Goal: Task Accomplishment & Management: Manage account settings

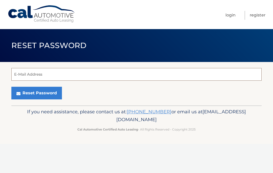
click at [17, 76] on input "E-Mail Address" at bounding box center [136, 74] width 250 height 13
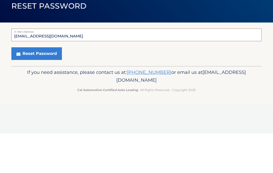
type input "rfirestone3@gmail.com"
click at [36, 87] on button "Reset Password" at bounding box center [36, 93] width 50 height 13
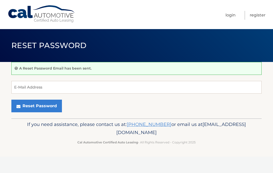
click at [228, 12] on link "Login" at bounding box center [230, 15] width 10 height 9
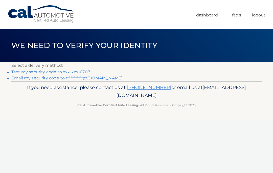
click at [43, 71] on link "Text my security code to xxx-xxx-6707" at bounding box center [50, 71] width 79 height 5
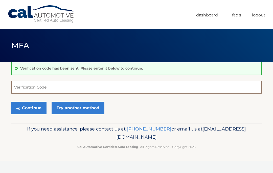
click at [20, 89] on input "Verification Code" at bounding box center [136, 87] width 250 height 13
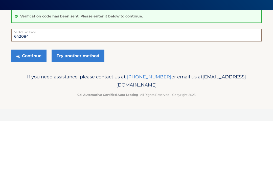
type input "642084"
click at [30, 101] on button "Continue" at bounding box center [28, 107] width 35 height 13
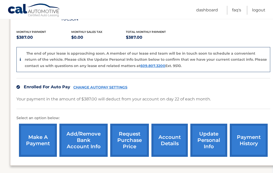
scroll to position [107, 1]
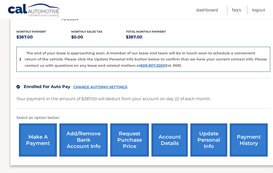
click at [136, 131] on link "request purchase price" at bounding box center [129, 139] width 39 height 33
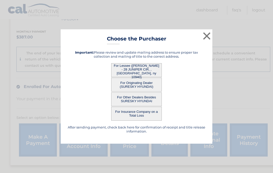
click at [208, 41] on button "×" at bounding box center [206, 36] width 10 height 10
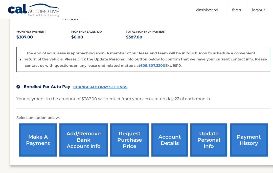
scroll to position [122, 1]
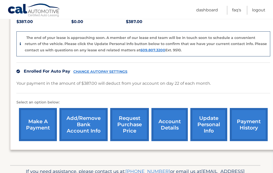
click at [129, 118] on link "request purchase price" at bounding box center [129, 124] width 39 height 33
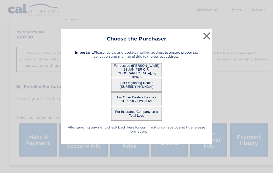
scroll to position [106, 1]
click at [151, 70] on button "For Lessee ([PERSON_NAME] - 28 JUNIPER CIR, , [GEOGRAPHIC_DATA], ny 10940)" at bounding box center [136, 70] width 50 height 14
click at [147, 85] on button "For Originating Dealer (SURESKY HYUNDAI)" at bounding box center [136, 85] width 50 height 14
click at [146, 100] on button "For Other Dealers Besides SURESKY HYUNDAI" at bounding box center [136, 99] width 50 height 14
click at [145, 116] on button "For Insurance Company on a Total Loss" at bounding box center [136, 114] width 50 height 14
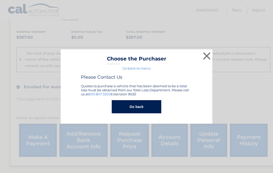
click at [143, 105] on button "Go back" at bounding box center [136, 106] width 49 height 13
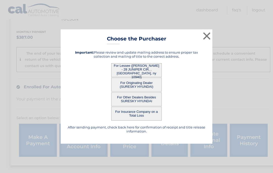
click at [206, 40] on button "×" at bounding box center [206, 36] width 10 height 10
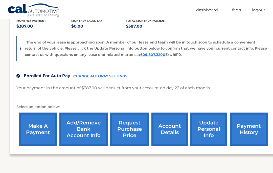
scroll to position [122, 1]
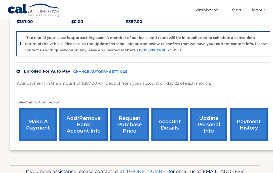
click at [170, 119] on link "account details" at bounding box center [169, 124] width 36 height 33
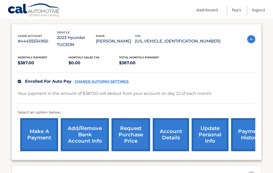
scroll to position [88, 0]
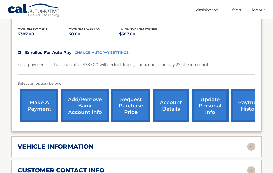
click at [252, 143] on img at bounding box center [251, 147] width 8 height 8
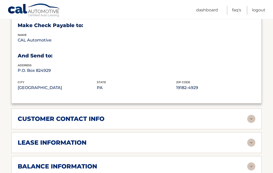
scroll to position [294, 0]
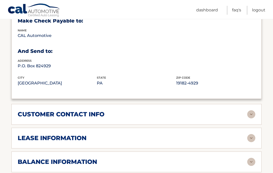
click at [250, 110] on img at bounding box center [251, 114] width 8 height 8
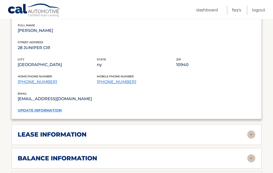
scroll to position [399, 0]
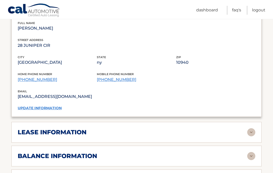
click at [249, 128] on img at bounding box center [251, 132] width 8 height 8
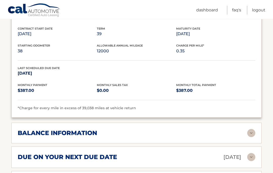
scroll to position [517, 0]
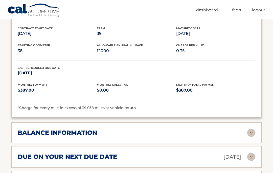
click at [255, 129] on img at bounding box center [251, 133] width 8 height 8
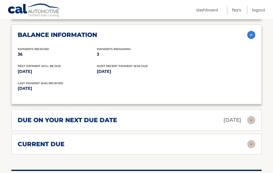
scroll to position [617, 0]
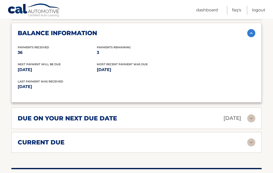
click at [253, 114] on img at bounding box center [251, 118] width 8 height 8
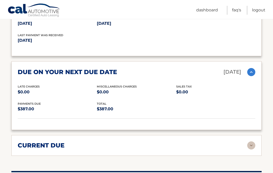
scroll to position [693, 0]
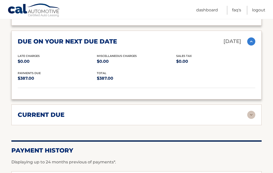
click at [249, 111] on img at bounding box center [251, 115] width 8 height 8
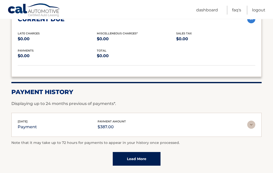
scroll to position [796, 0]
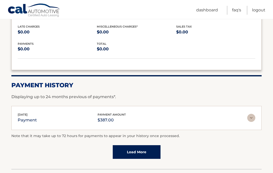
click at [251, 114] on img at bounding box center [251, 118] width 8 height 8
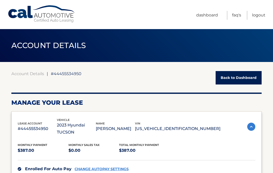
scroll to position [11, 0]
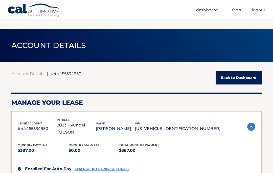
scroll to position [33, 0]
